Goal: Task Accomplishment & Management: Complete application form

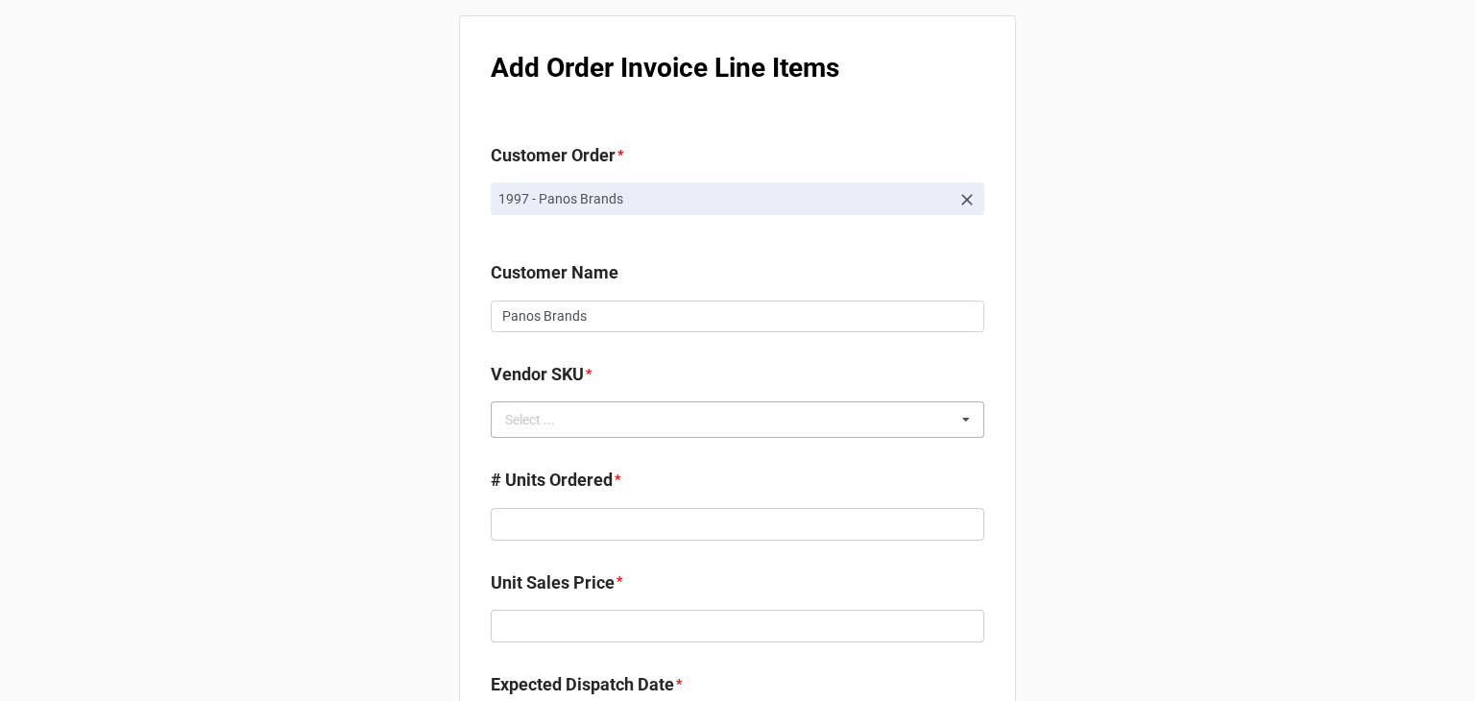
click at [893, 424] on div "Select ... No results found." at bounding box center [737, 419] width 493 height 36
type input "d"
click at [1014, 386] on div "Add Order Invoice Line Items Customer Order * 1997 - Panos Brands Customer Name…" at bounding box center [737, 498] width 1475 height 997
click at [815, 411] on div "Select ... No results found." at bounding box center [737, 419] width 493 height 36
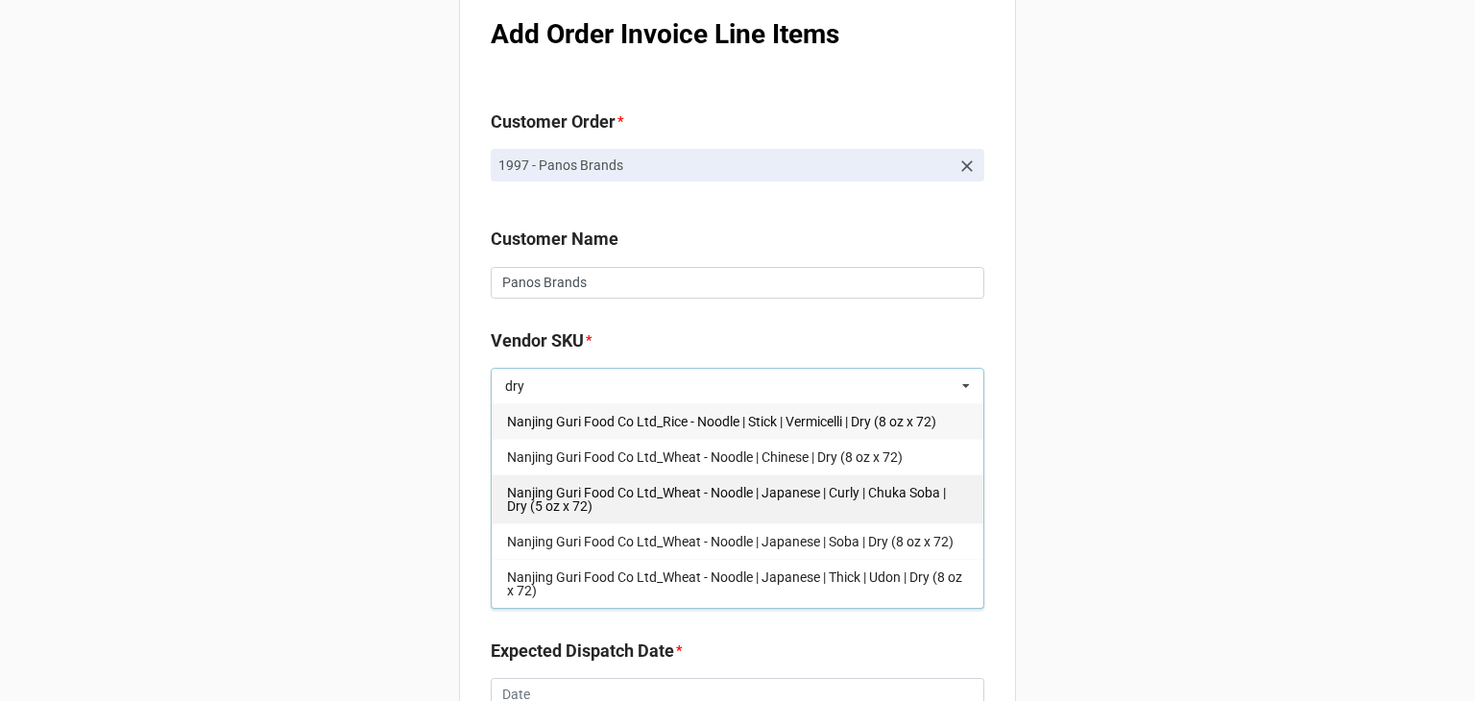
scroll to position [35, 0]
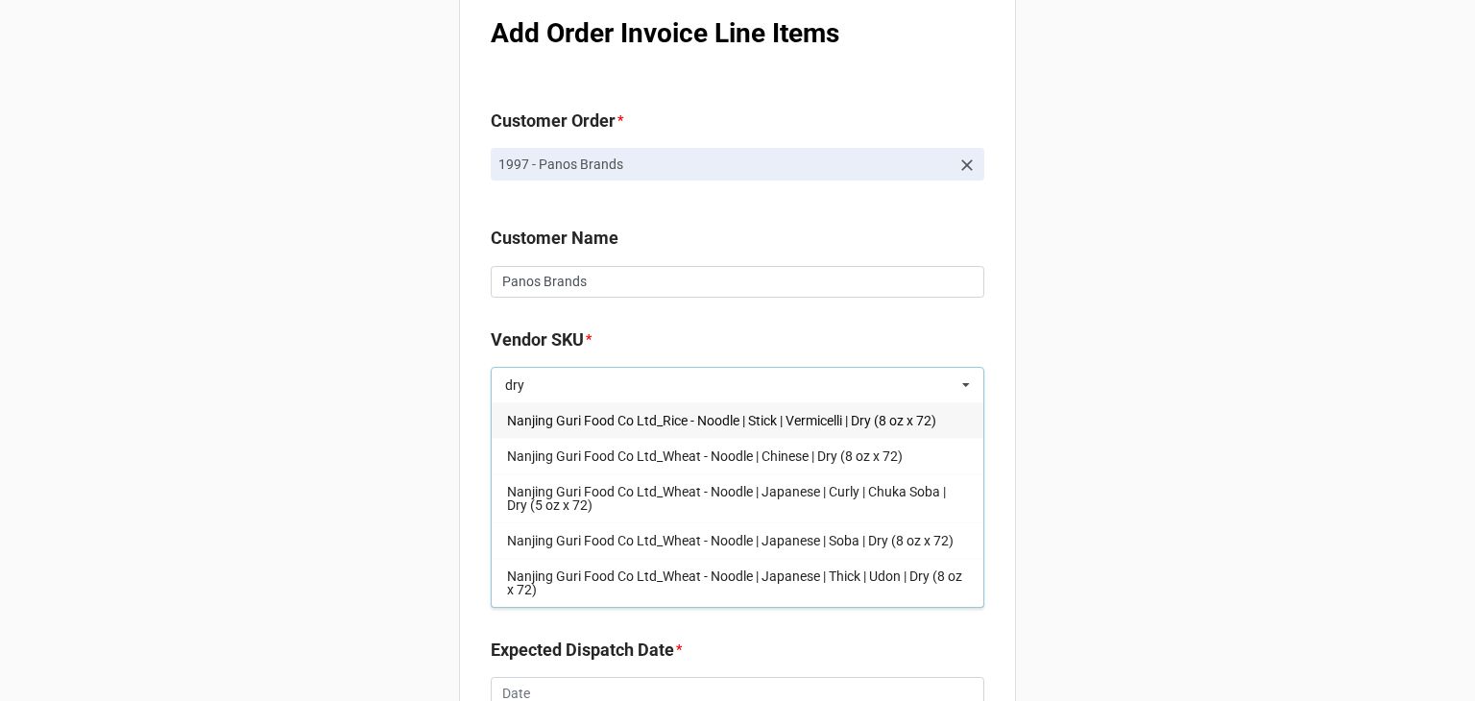
type input "dry"
